Goal: Navigation & Orientation: Find specific page/section

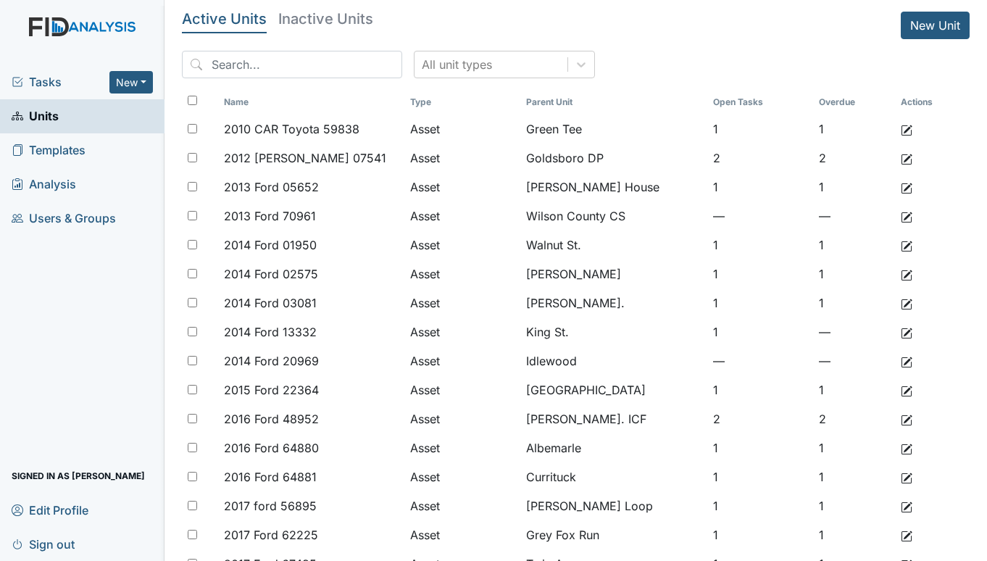
click at [36, 90] on span "Tasks" at bounding box center [61, 81] width 98 height 17
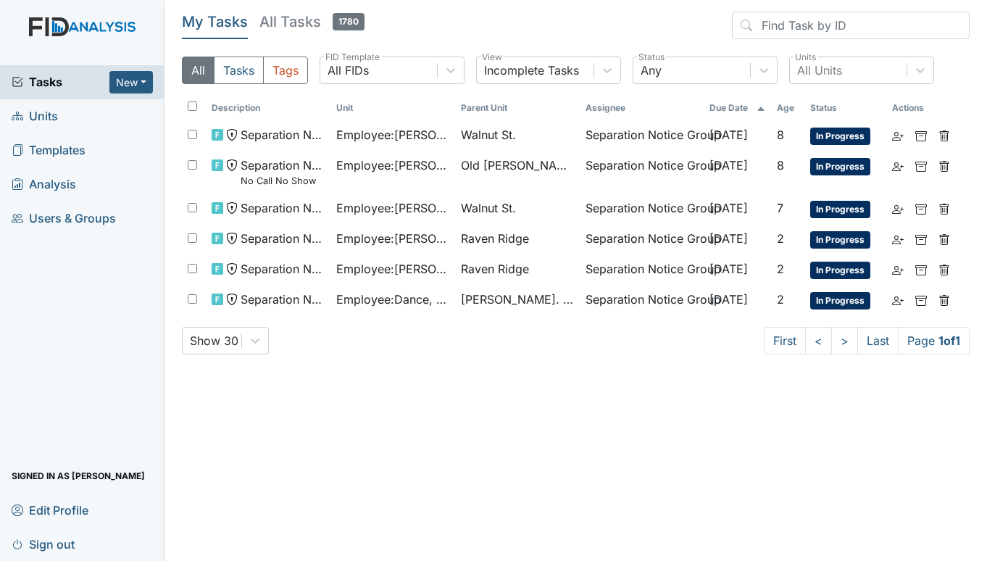
click at [46, 113] on span "Units" at bounding box center [35, 116] width 46 height 22
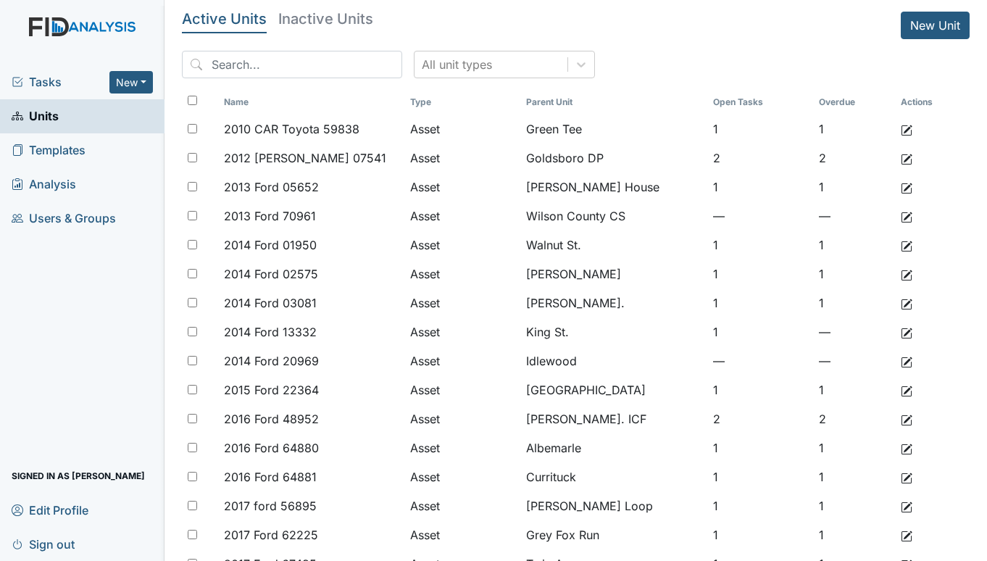
click at [141, 550] on link "Sign out" at bounding box center [82, 544] width 165 height 34
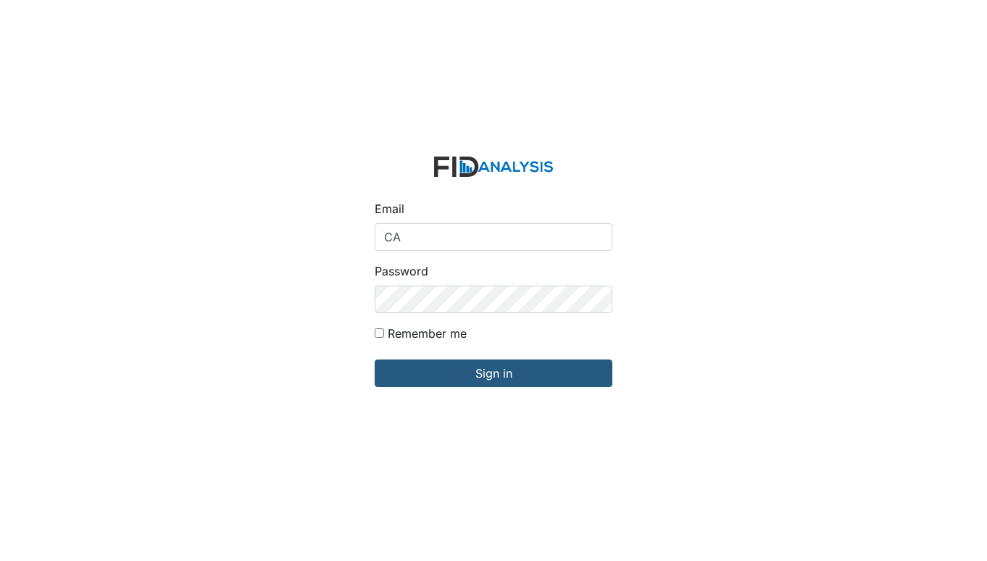
type input "C"
type input "[EMAIL_ADDRESS][DOMAIN_NAME]"
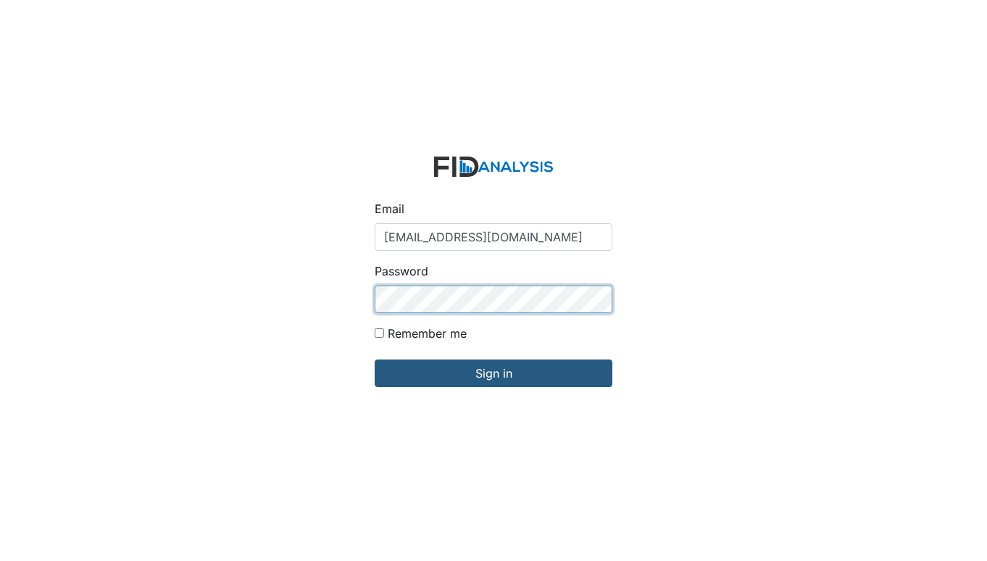
click at [375, 360] on input "Sign in" at bounding box center [494, 374] width 238 height 28
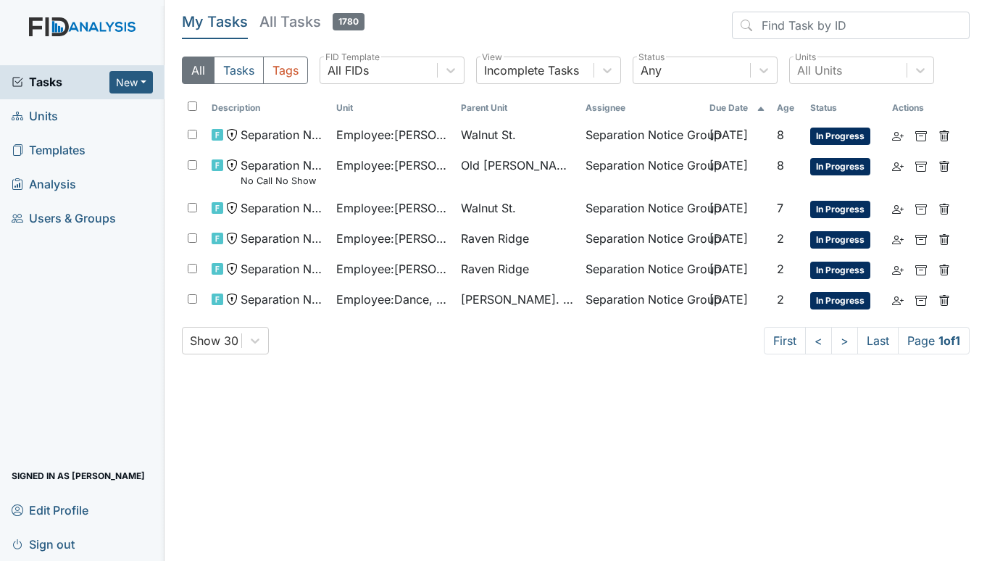
click at [47, 117] on span "Units" at bounding box center [35, 116] width 46 height 22
